Goal: Information Seeking & Learning: Learn about a topic

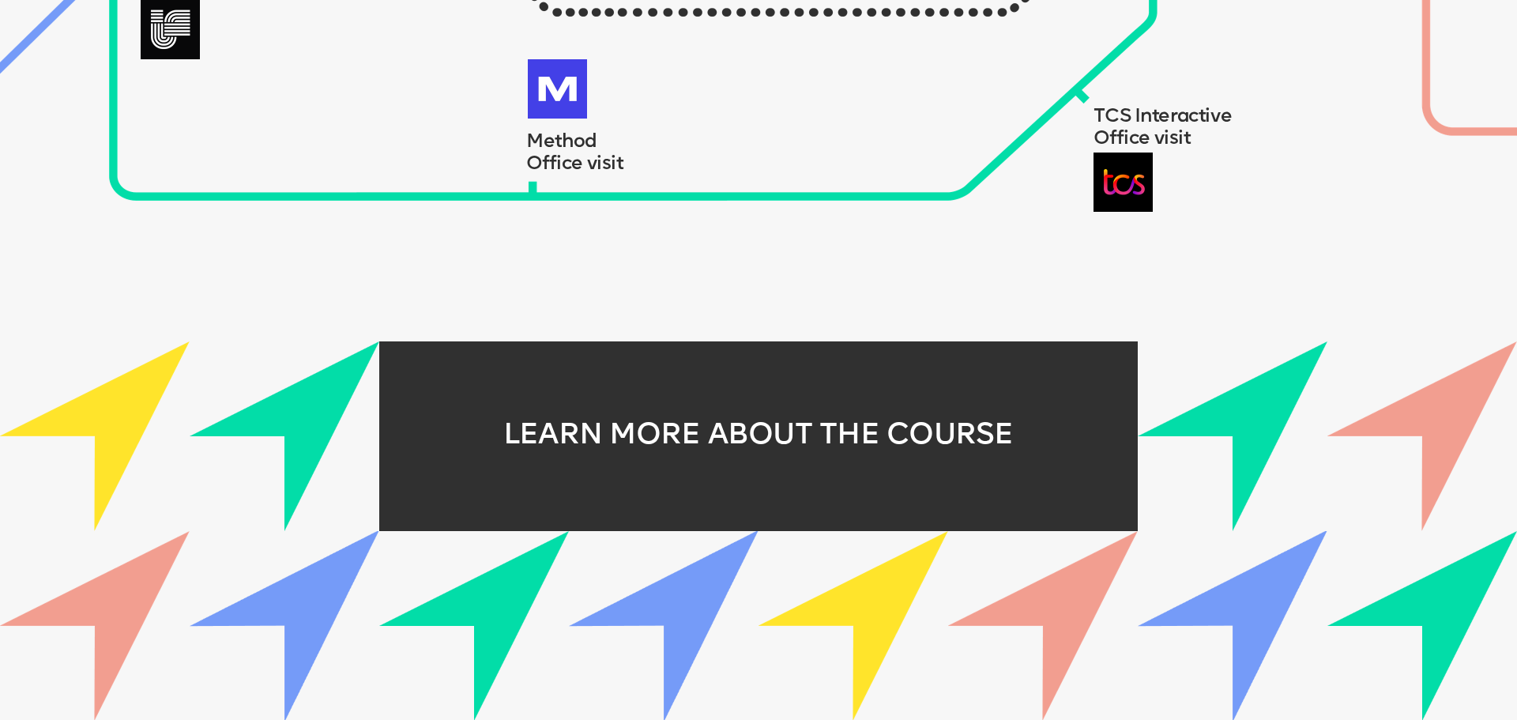
scroll to position [2265, 0]
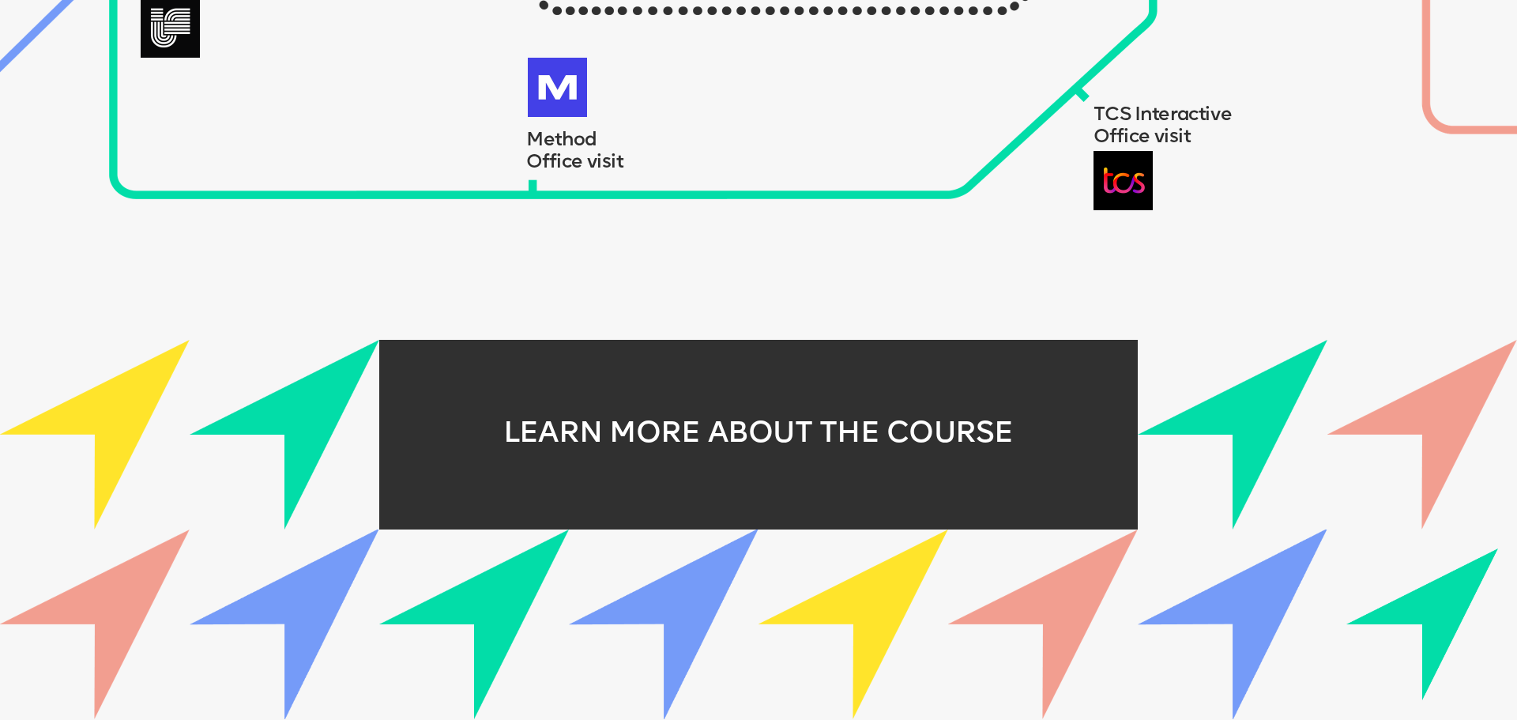
click at [1252, 597] on img at bounding box center [1233, 624] width 190 height 190
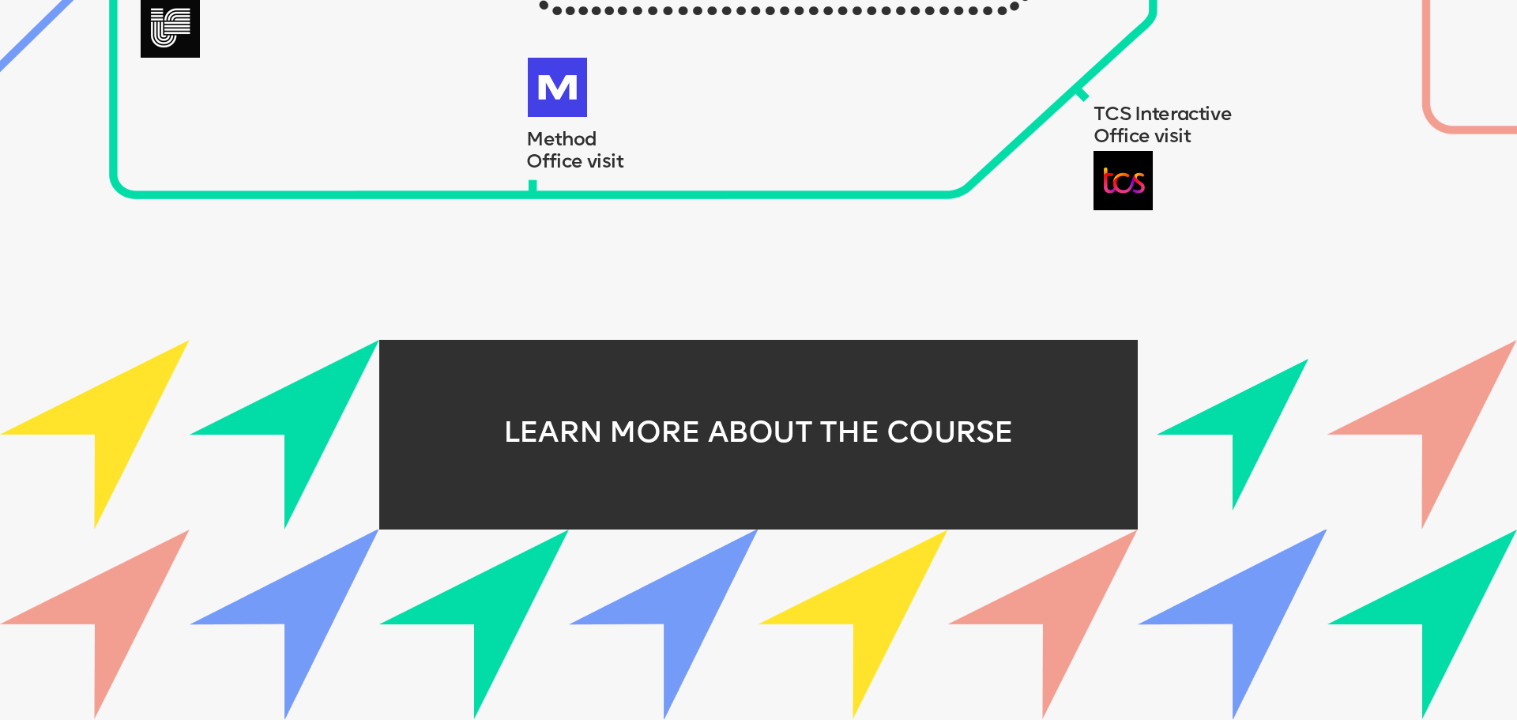
click at [1228, 444] on img at bounding box center [1233, 435] width 152 height 152
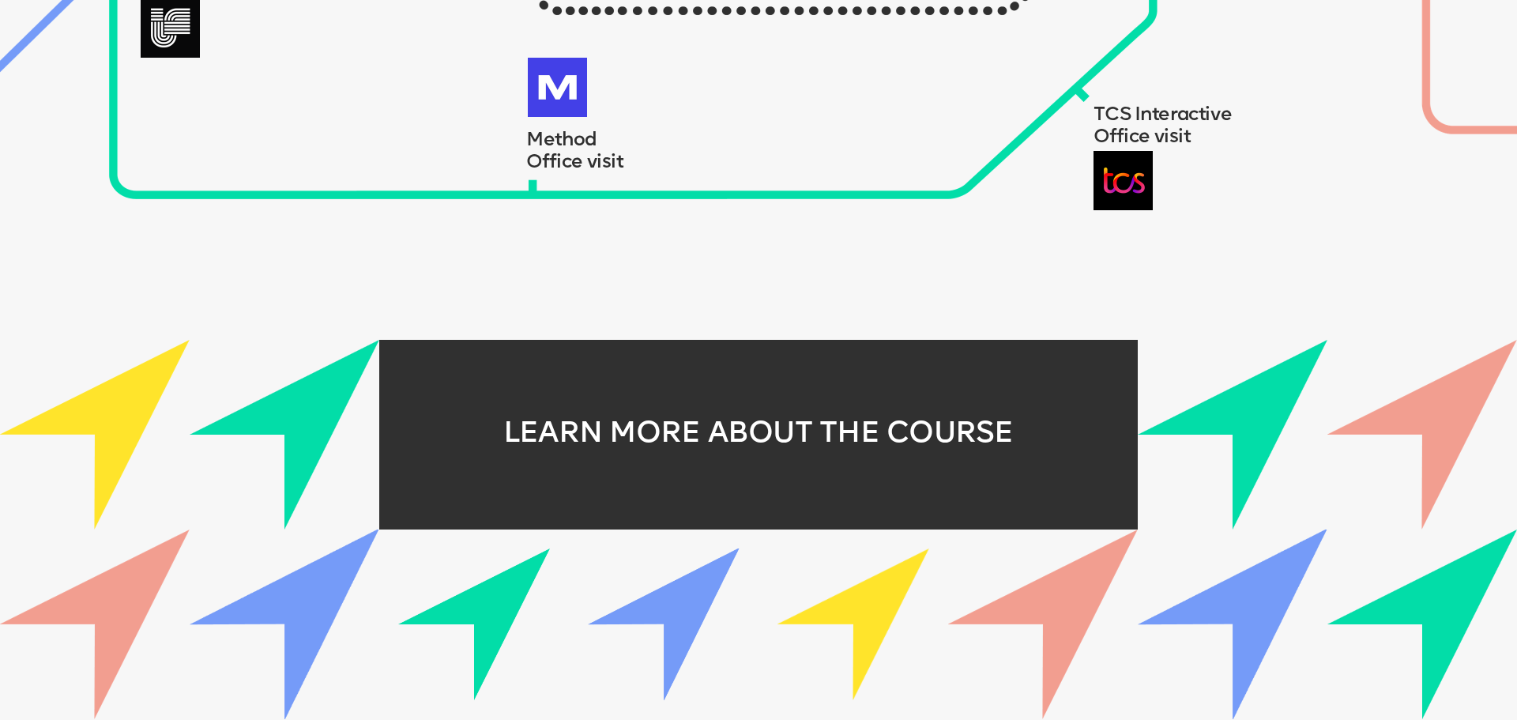
click at [309, 466] on img at bounding box center [285, 435] width 190 height 190
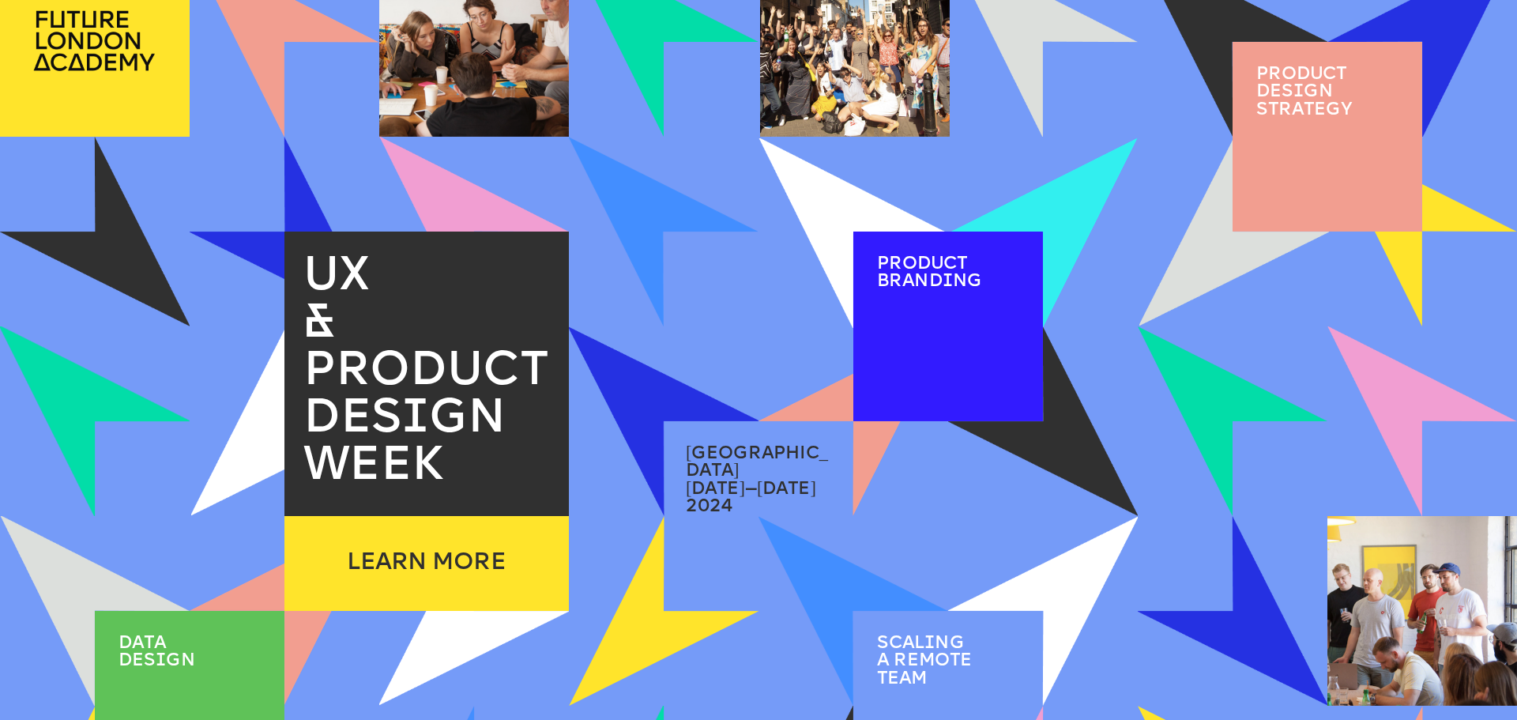
scroll to position [0, 0]
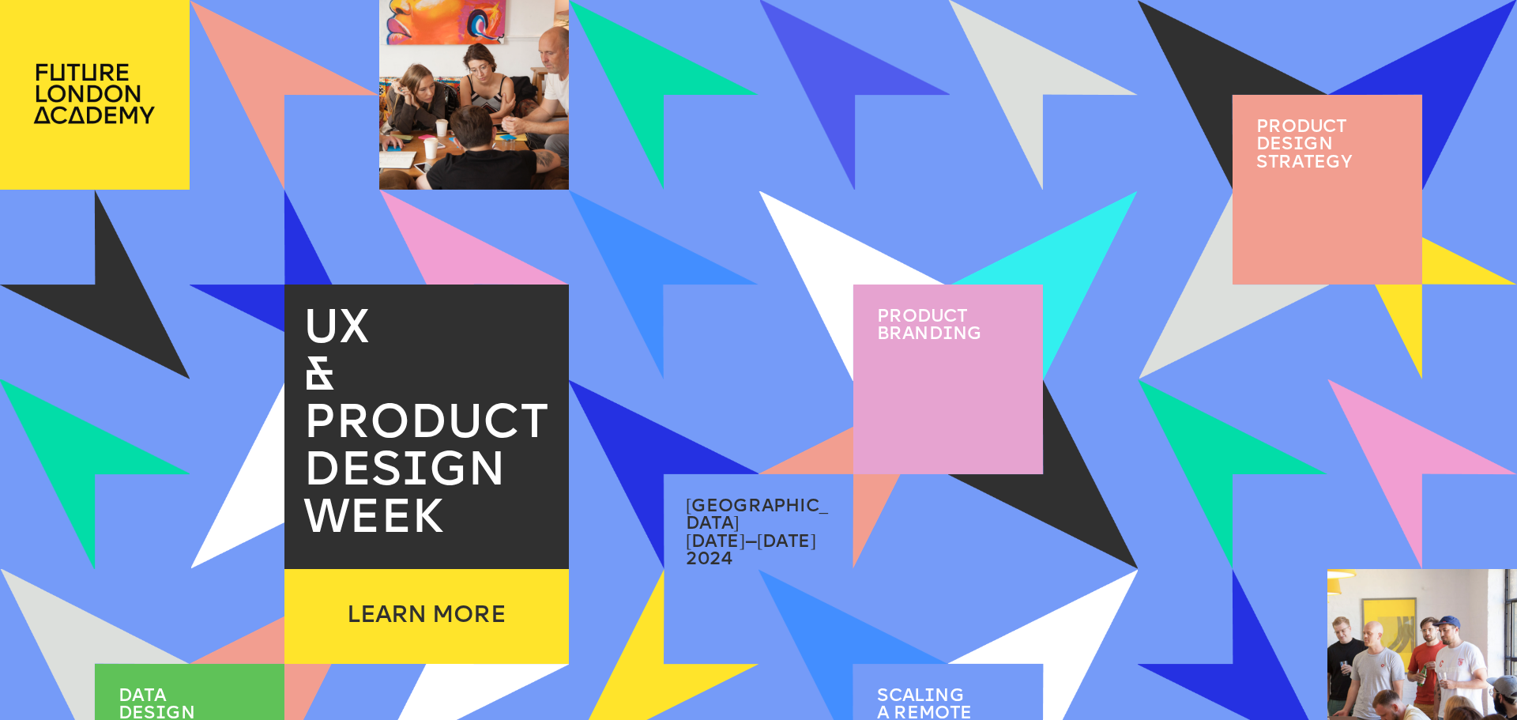
click at [976, 352] on div at bounding box center [948, 379] width 190 height 190
click at [953, 334] on span "i" at bounding box center [947, 335] width 10 height 18
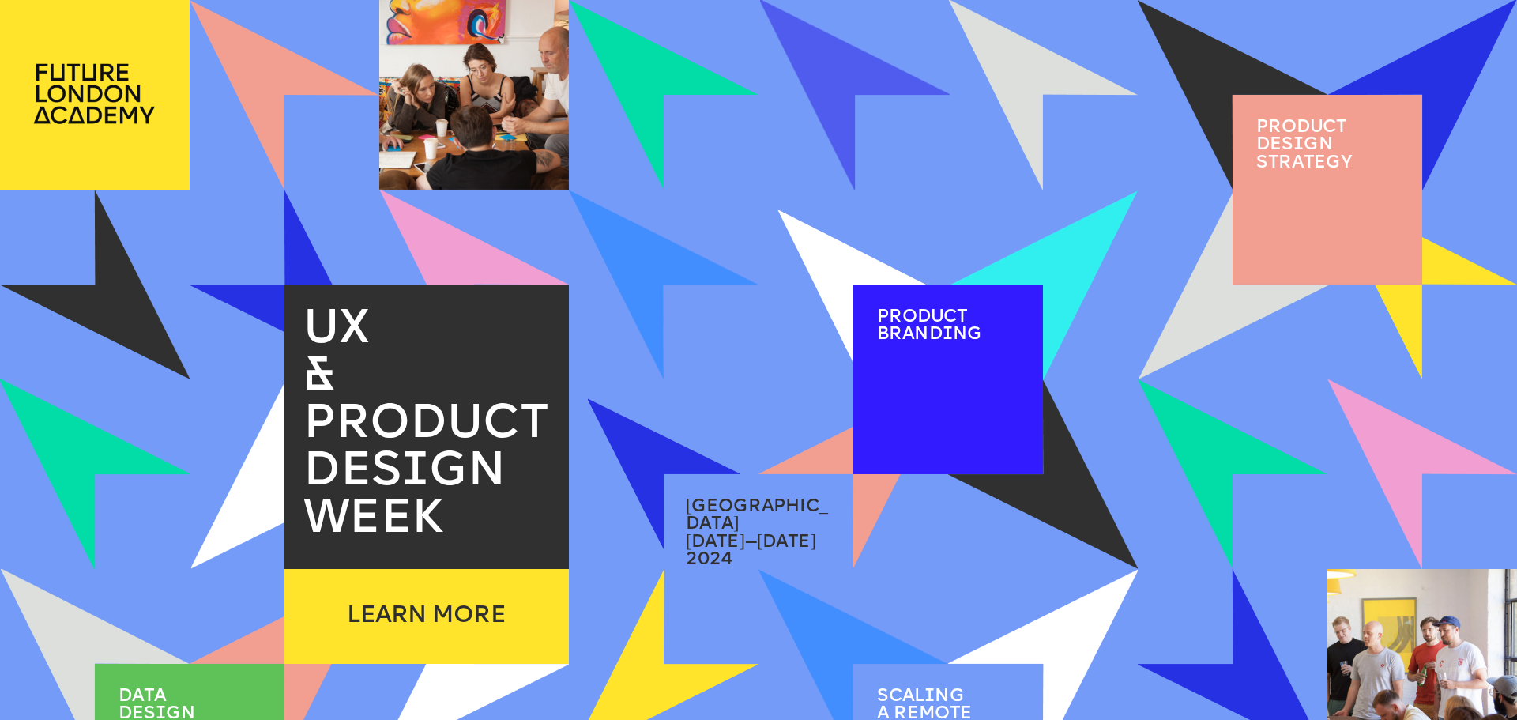
click at [705, 551] on span "2024" at bounding box center [709, 560] width 47 height 18
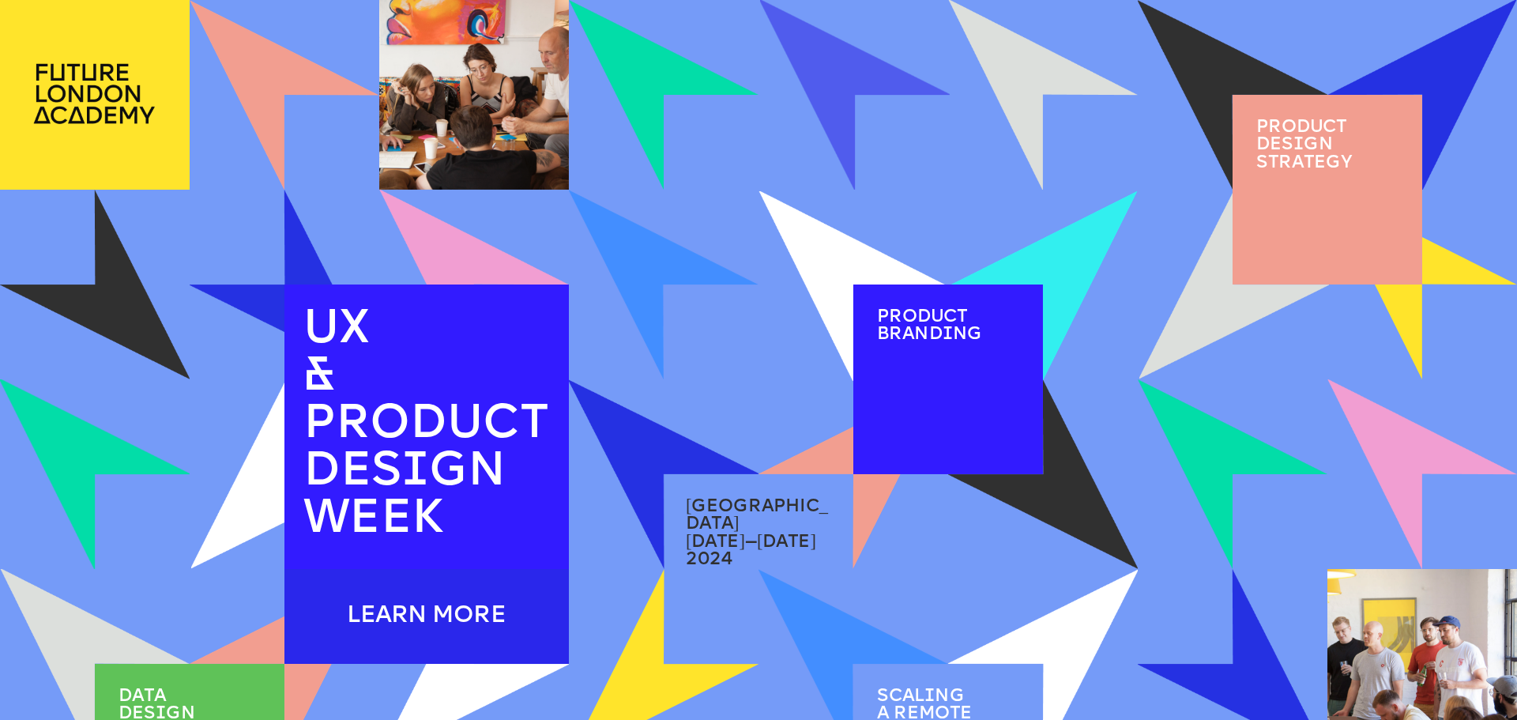
click at [396, 629] on div "LEARN MORE" at bounding box center [426, 616] width 284 height 95
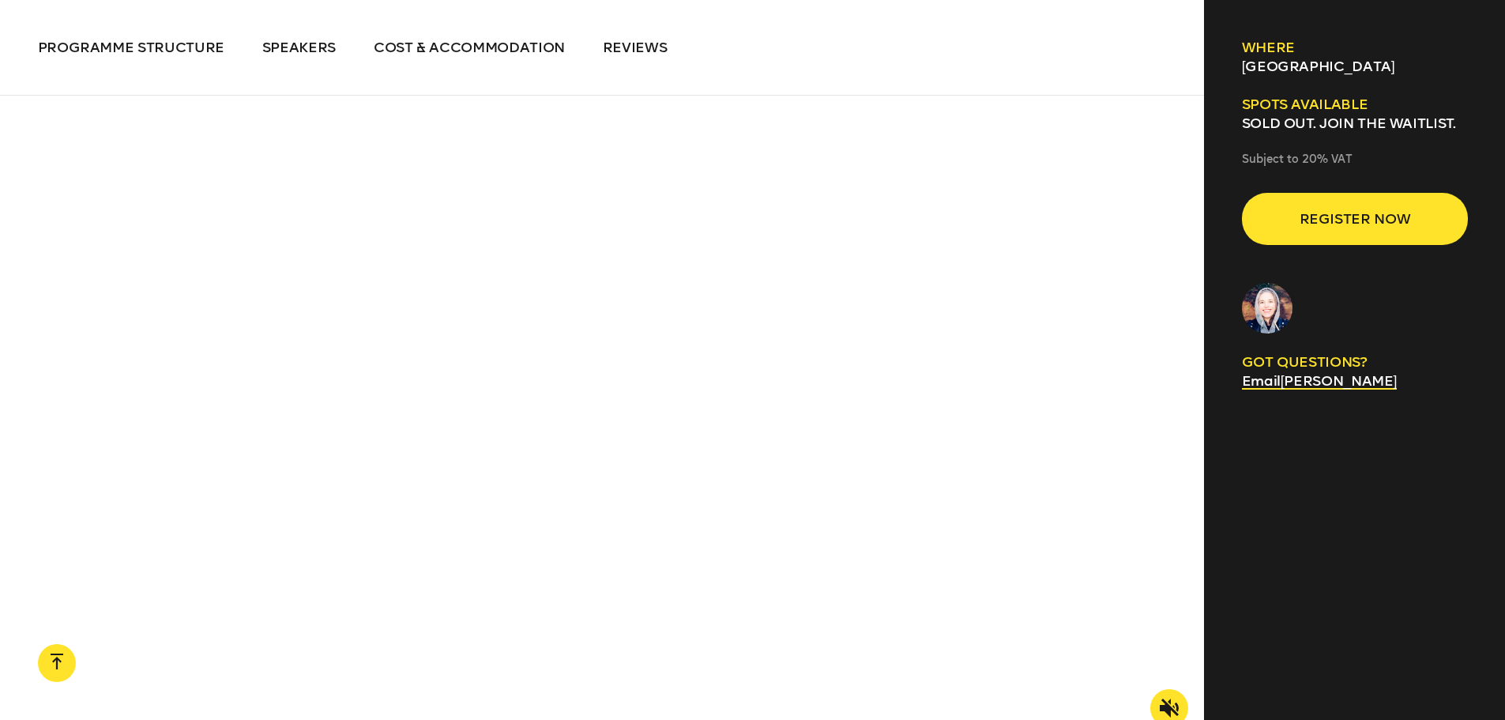
scroll to position [2528, 0]
